Goal: Task Accomplishment & Management: Manage account settings

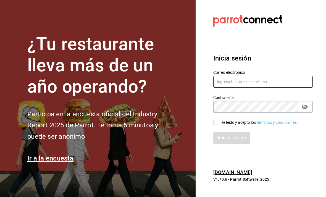
click at [260, 87] on input "text" at bounding box center [262, 82] width 99 height 12
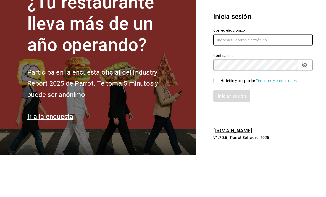
type input "[EMAIL_ADDRESS][DOMAIN_NAME]"
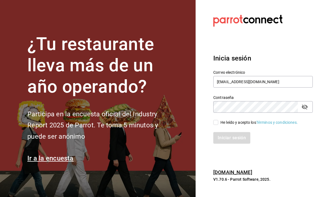
click at [220, 119] on span "He leído y acepto los Términos y condiciones." at bounding box center [257, 122] width 79 height 6
click at [218, 120] on input "He leído y acepto los Términos y condiciones." at bounding box center [215, 122] width 5 height 5
checkbox input "true"
click at [230, 132] on button "Iniciar sesión" at bounding box center [232, 138] width 38 height 12
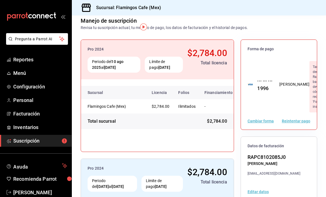
scroll to position [39, 0]
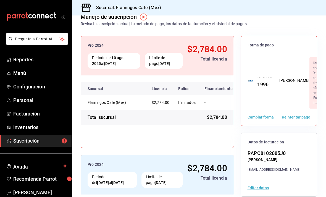
click at [297, 115] on button "Reintentar pago" at bounding box center [295, 117] width 28 height 4
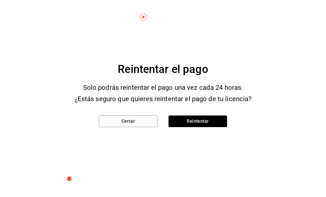
click at [207, 121] on button "Reintentar" at bounding box center [197, 121] width 58 height 12
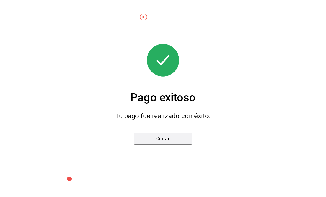
click at [177, 139] on button "Cerrar" at bounding box center [163, 139] width 58 height 12
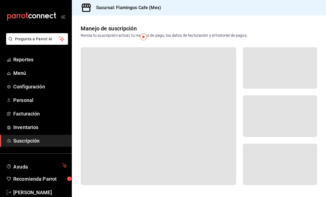
scroll to position [0, 0]
